Goal: Information Seeking & Learning: Check status

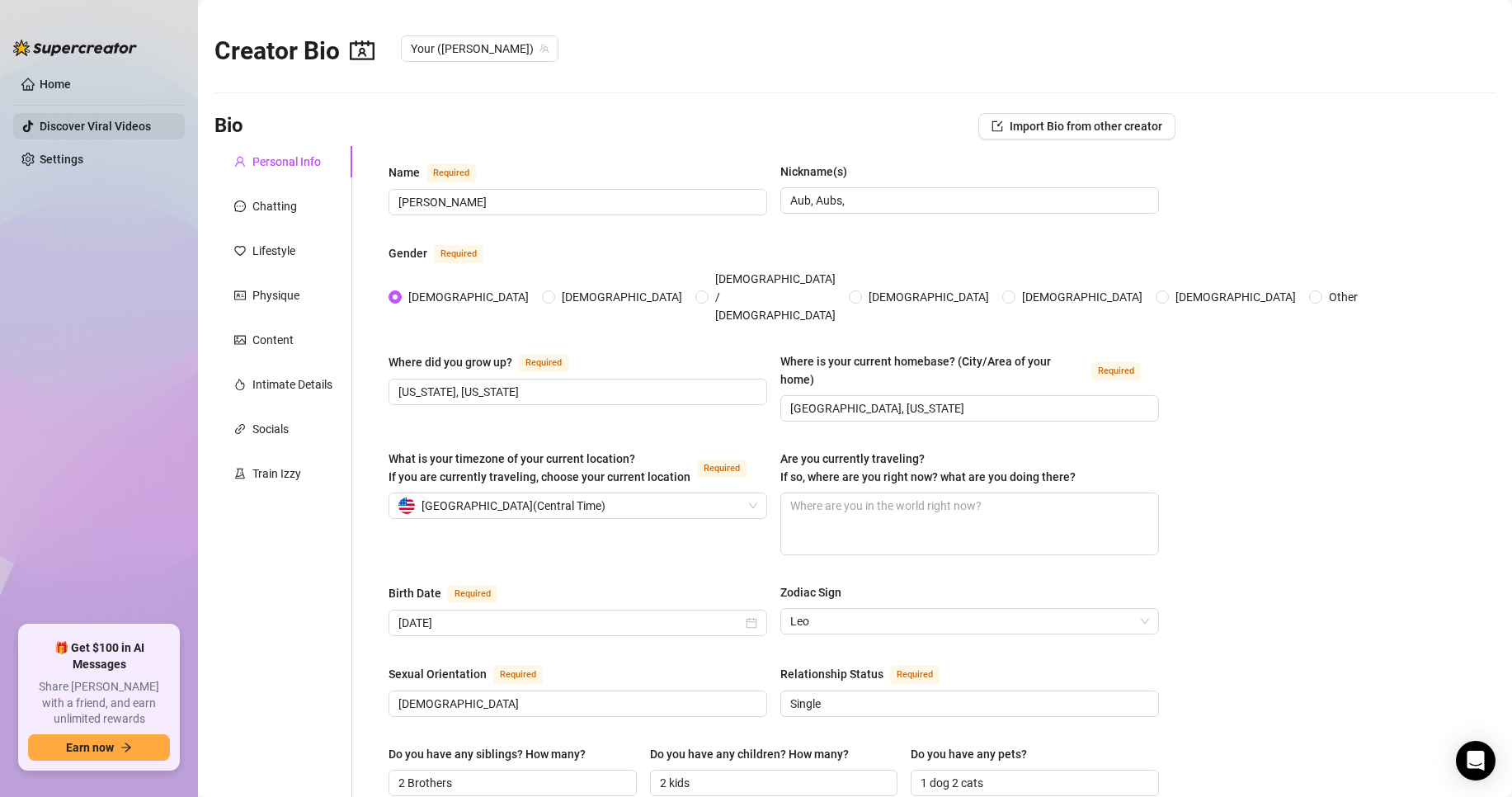
scroll to position [367, 0]
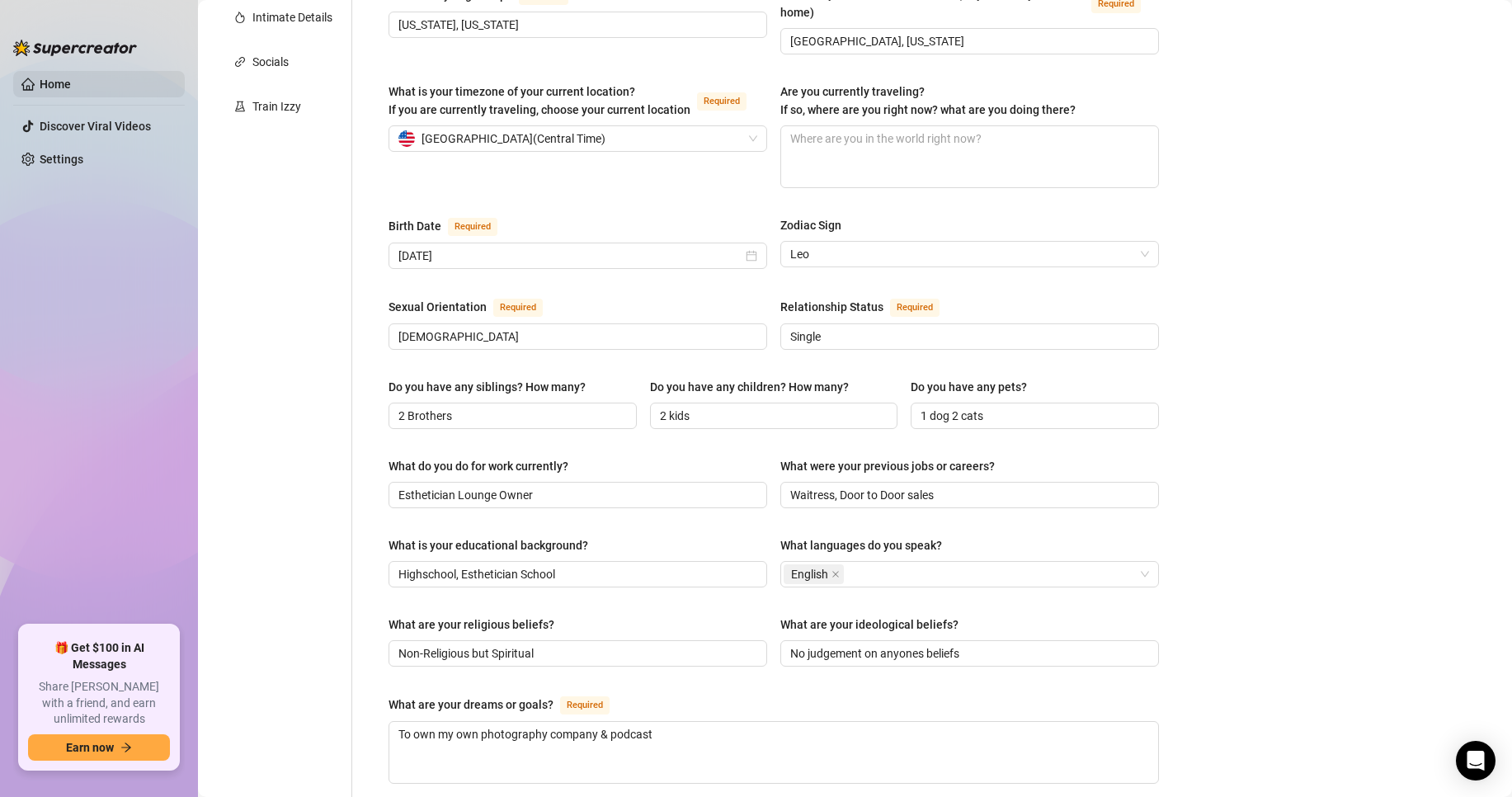
click at [71, 84] on link "Home" at bounding box center [55, 84] width 31 height 13
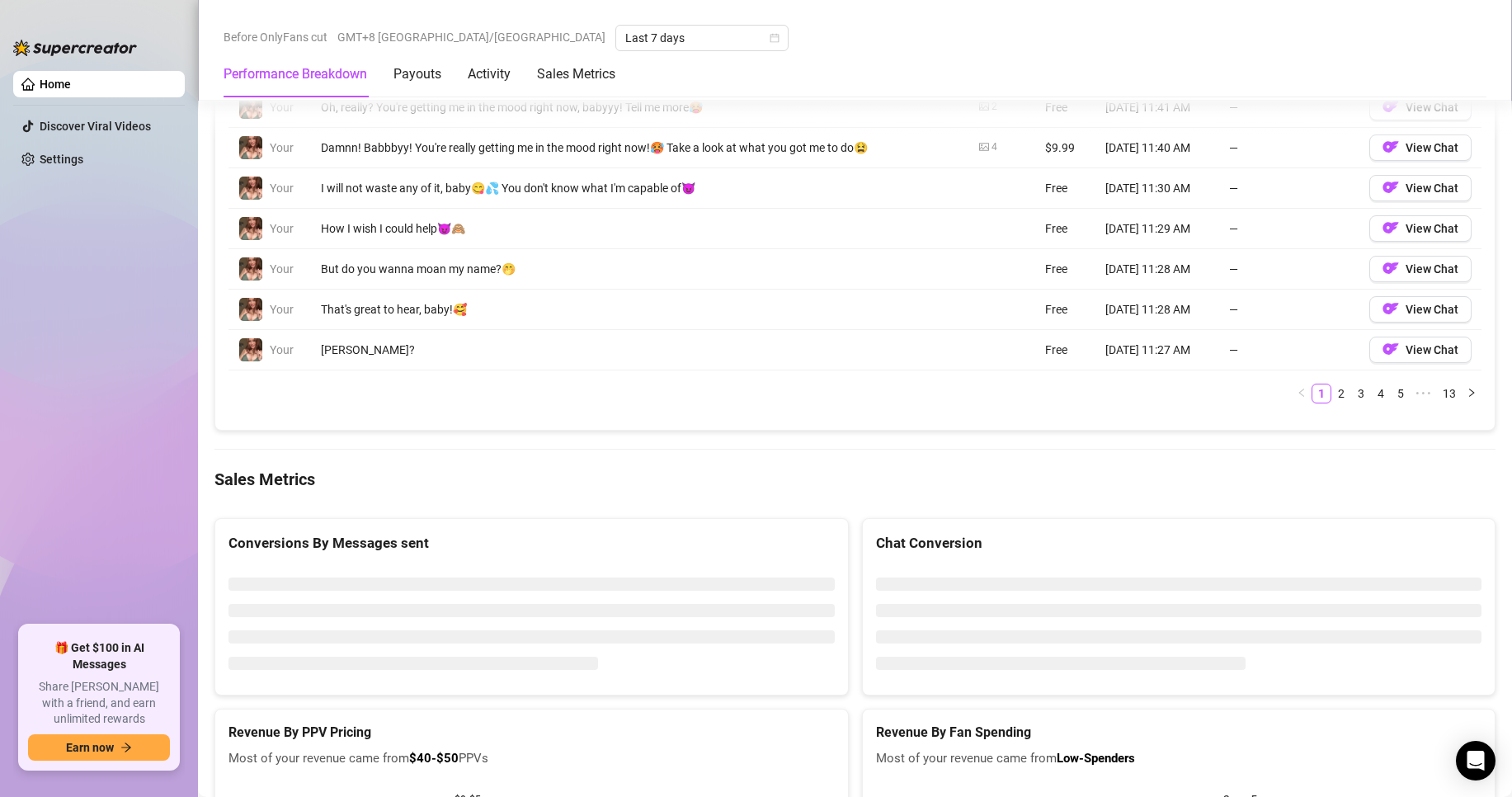
scroll to position [1769, 0]
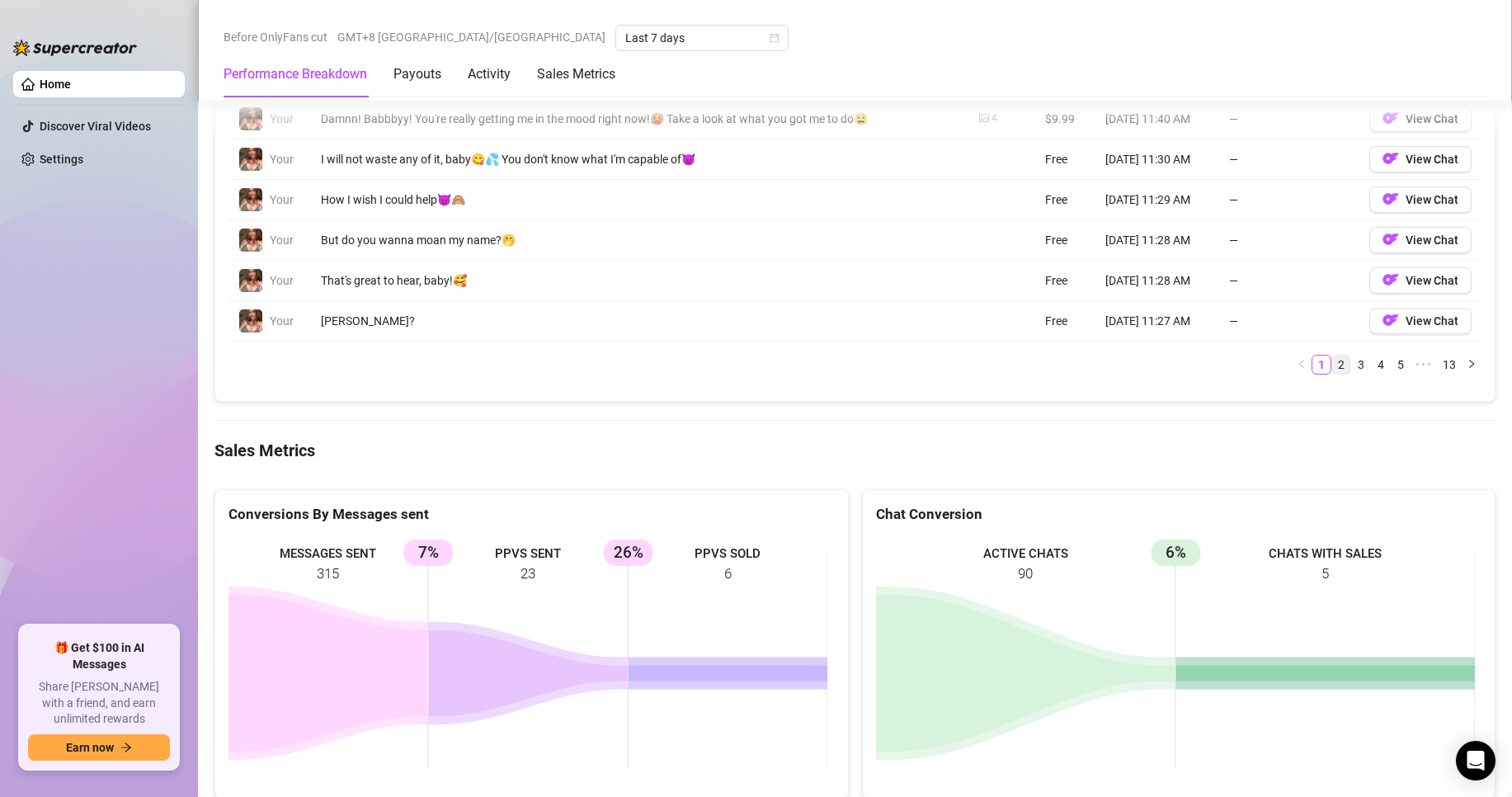
click at [1332, 365] on link "2" at bounding box center [1341, 365] width 18 height 18
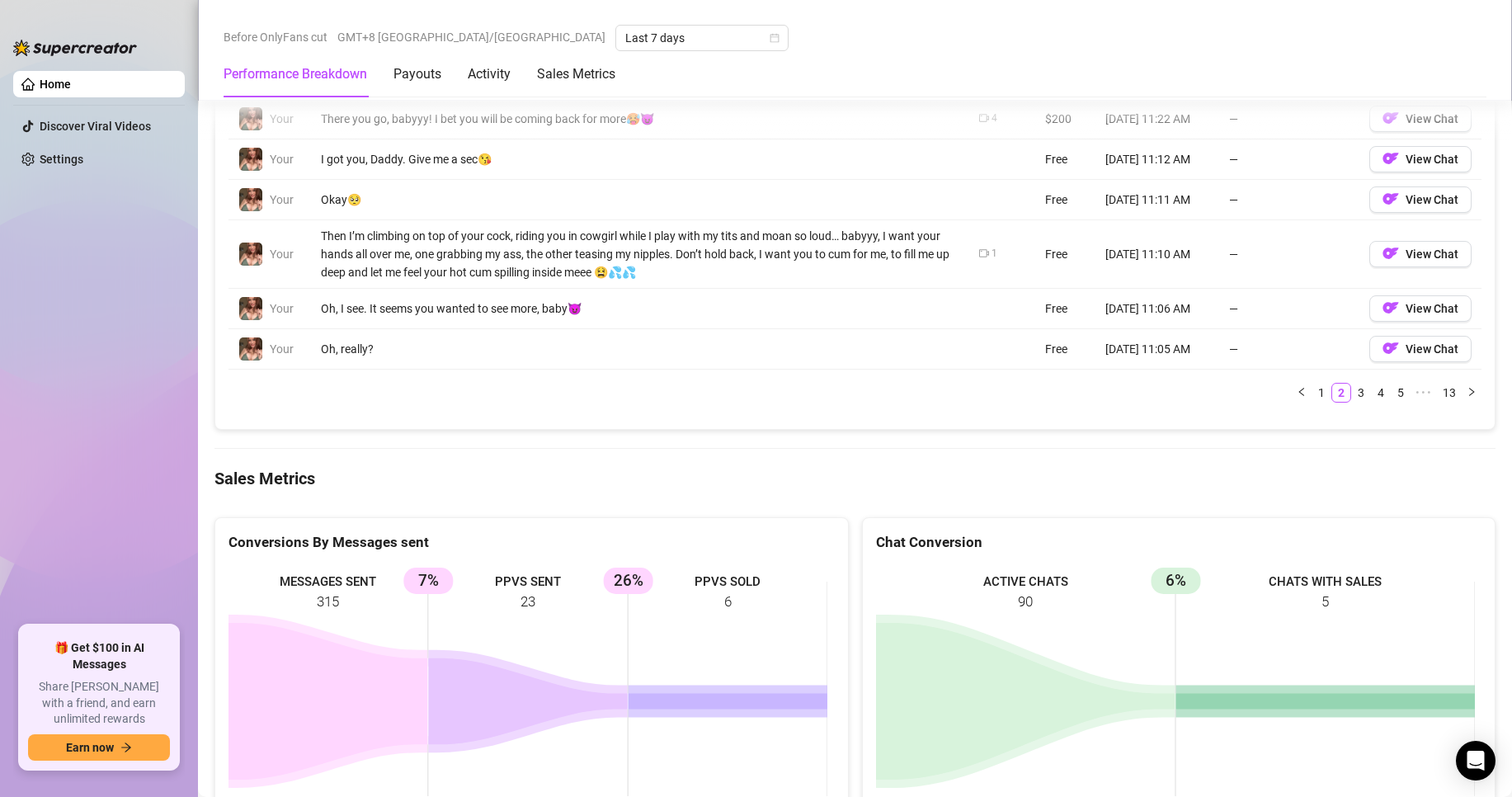
scroll to position [1522, 0]
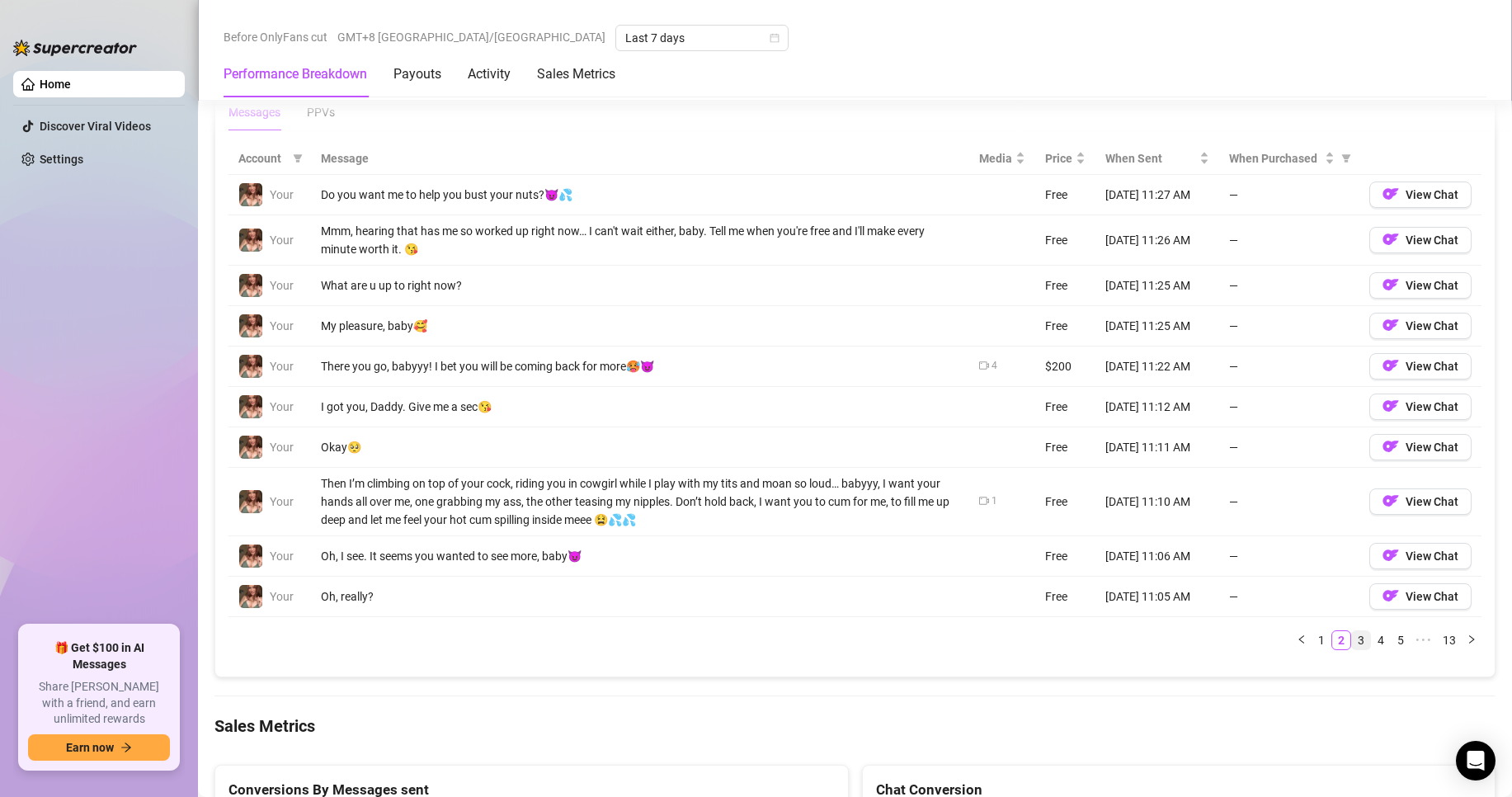
click at [1352, 641] on link "3" at bounding box center [1361, 640] width 18 height 18
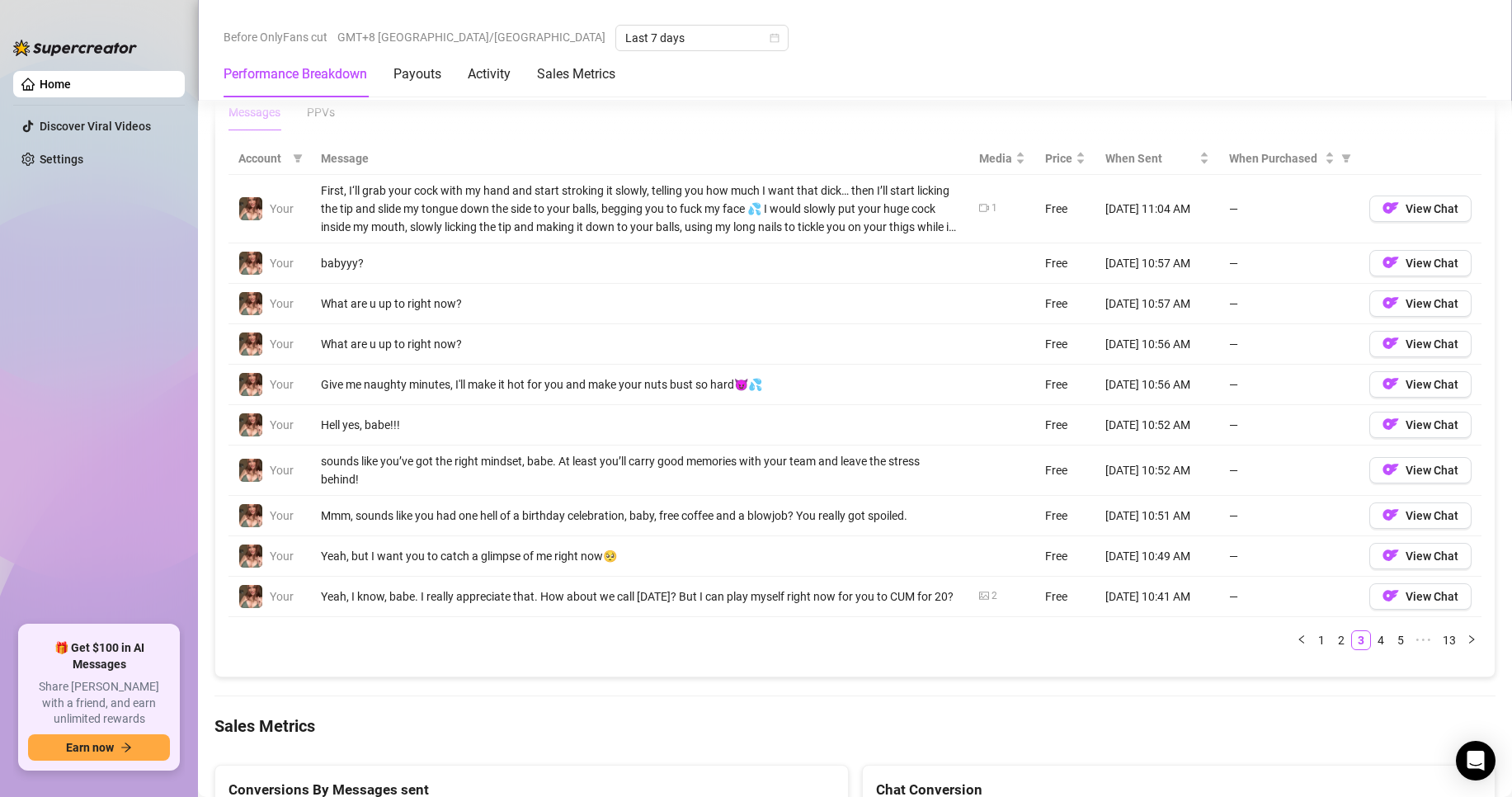
click at [1372, 637] on div "Account Message Media Price When Sent When Purchased Your First, I‘ll grab your…" at bounding box center [854, 396] width 1252 height 508
click at [1391, 650] on li "5" at bounding box center [1401, 640] width 20 height 20
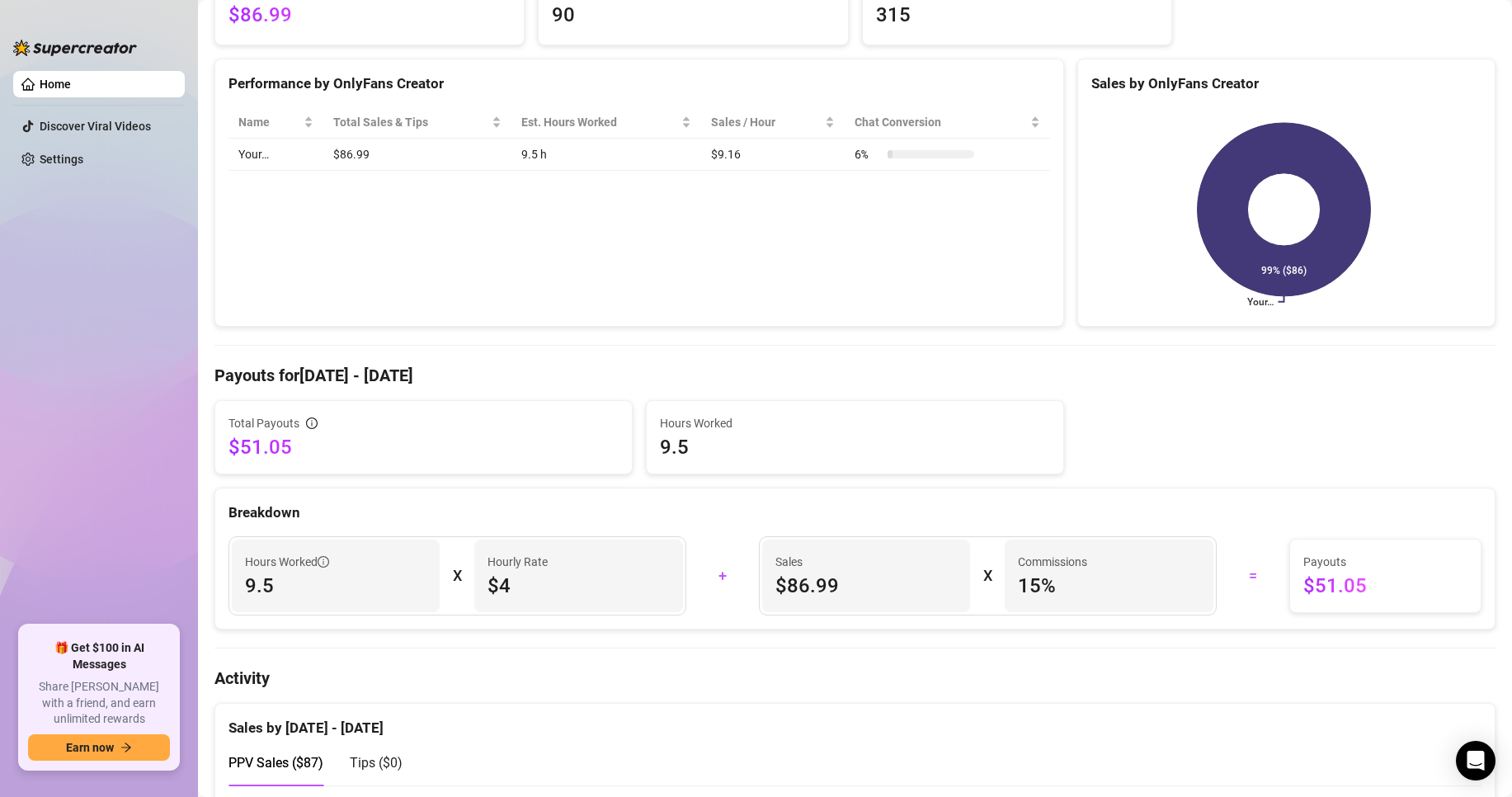
scroll to position [0, 0]
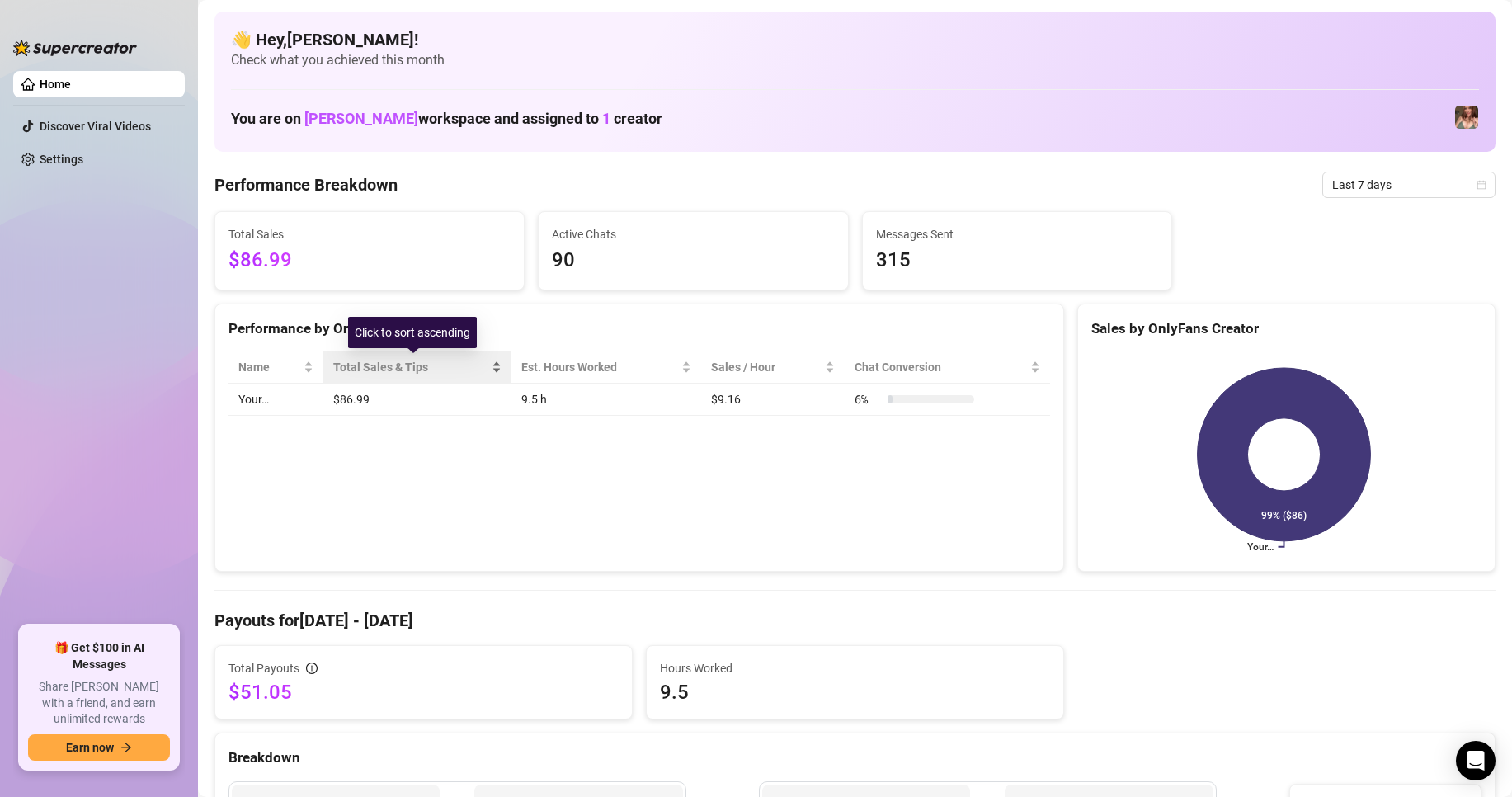
click at [422, 370] on span "Total Sales & Tips" at bounding box center [411, 367] width 155 height 18
drag, startPoint x: 386, startPoint y: 407, endPoint x: 367, endPoint y: 400, distance: 20.2
click at [385, 407] on td "$86.99" at bounding box center [417, 400] width 188 height 32
click at [361, 398] on td "$86.99" at bounding box center [417, 400] width 188 height 32
